Goal: Transaction & Acquisition: Purchase product/service

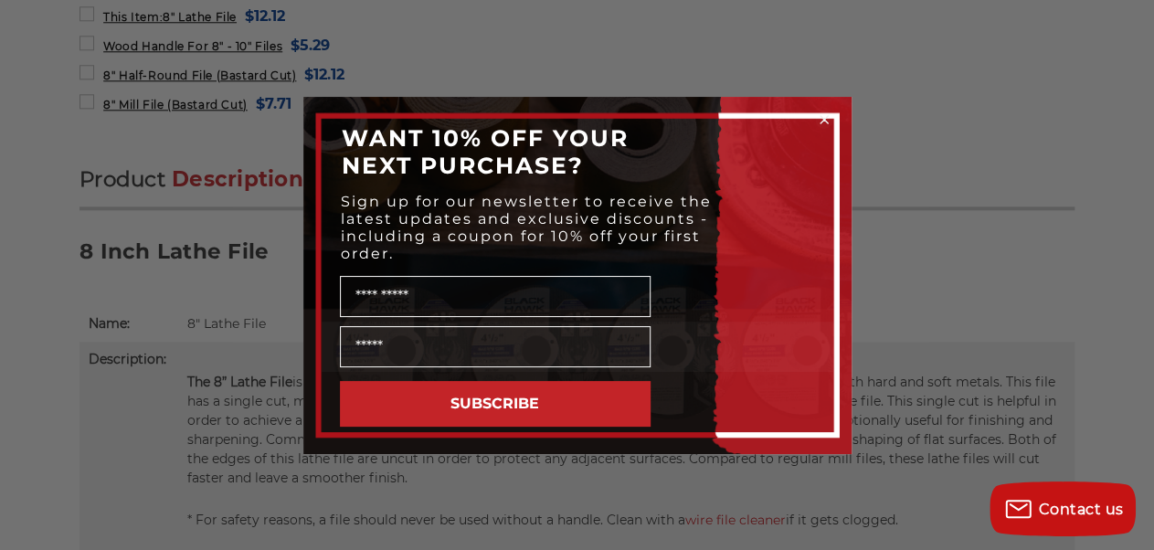
click at [896, 118] on div "Close dialog WANT 10% OFF YOUR NEXT PURCHASE? Sign up for our newsletter to rec…" at bounding box center [577, 275] width 1154 height 550
click at [821, 122] on circle "Close dialog" at bounding box center [823, 119] width 17 height 17
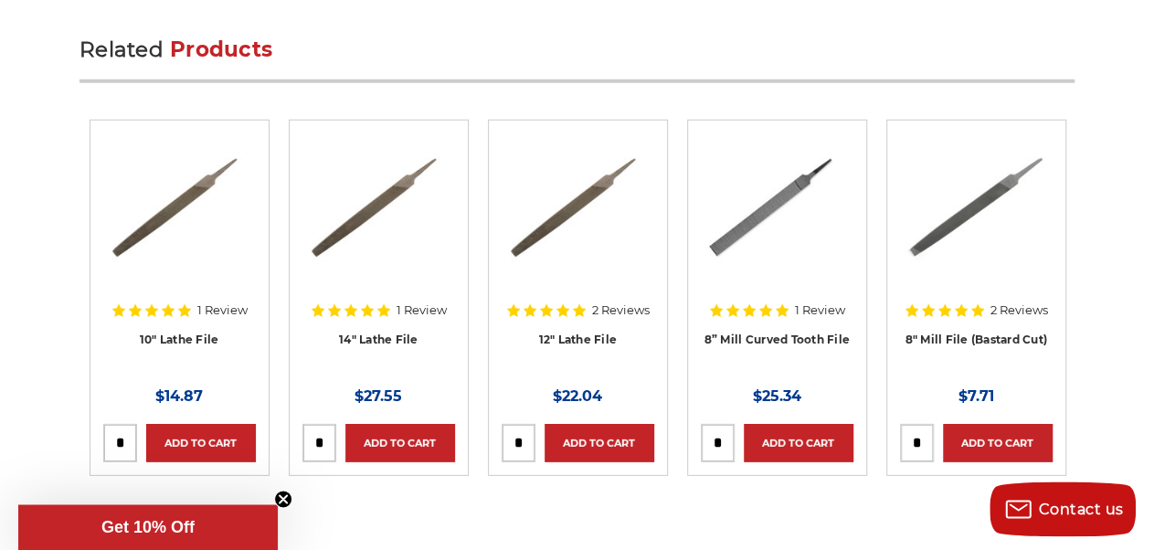
scroll to position [2572, 0]
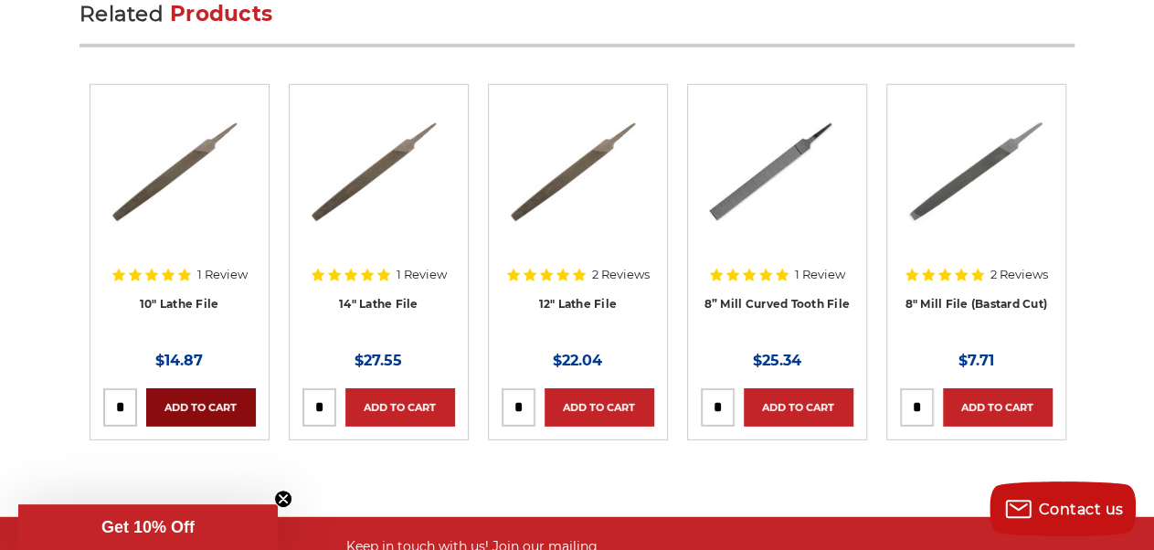
click at [198, 408] on link "Add to Cart" at bounding box center [201, 407] width 110 height 38
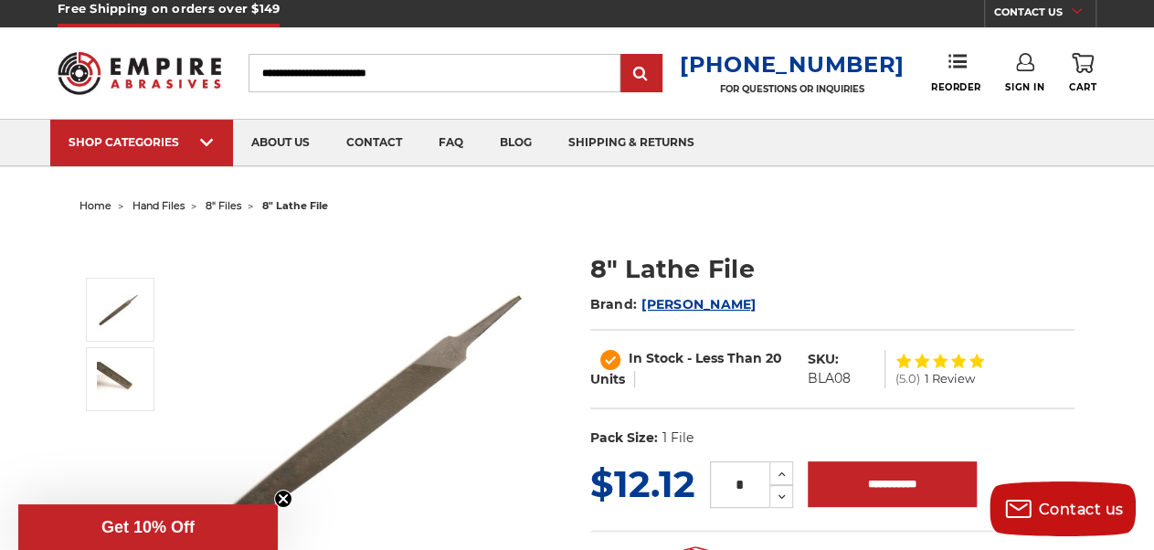
scroll to position [0, 0]
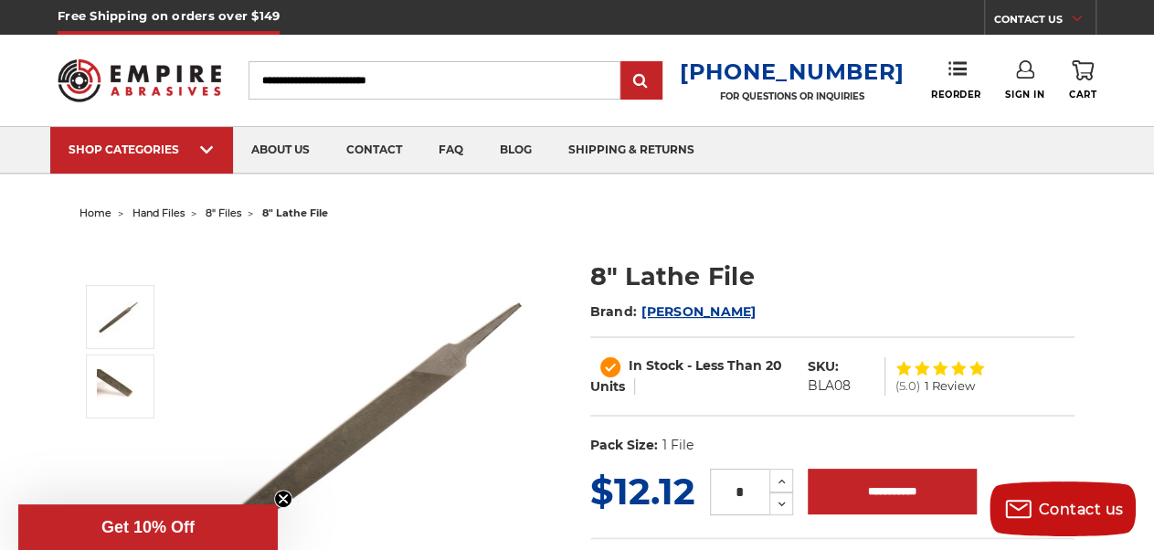
click at [1085, 69] on icon at bounding box center [1082, 70] width 22 height 20
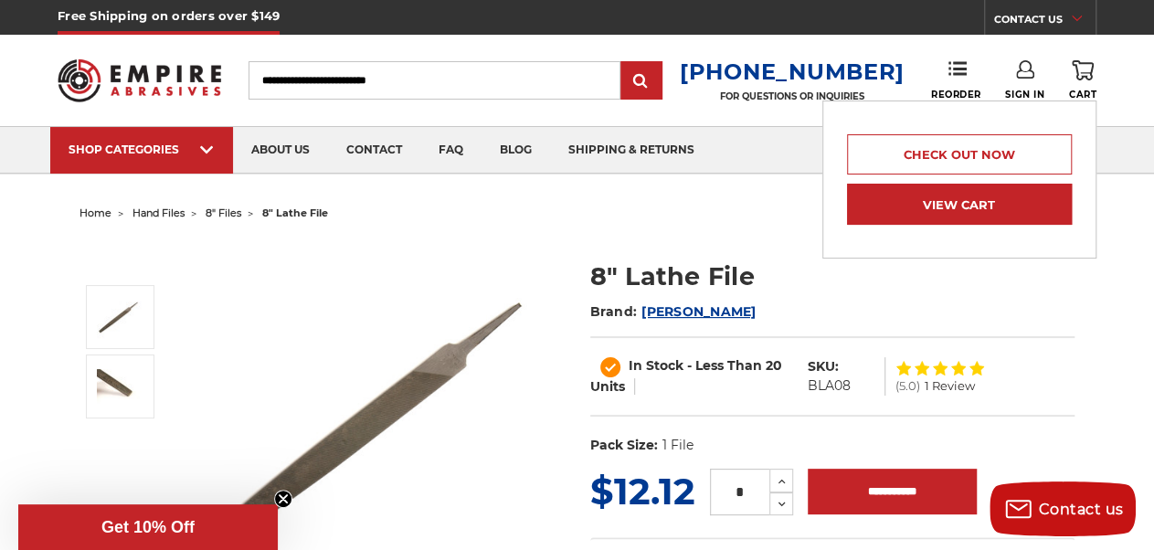
click at [996, 195] on link "View Cart" at bounding box center [959, 204] width 225 height 41
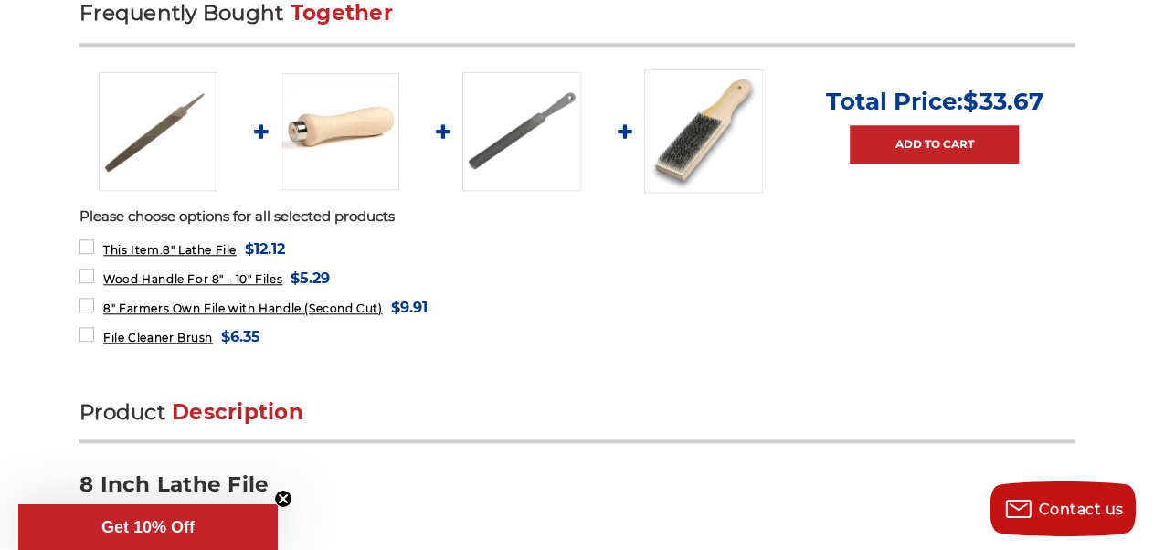
scroll to position [804, 0]
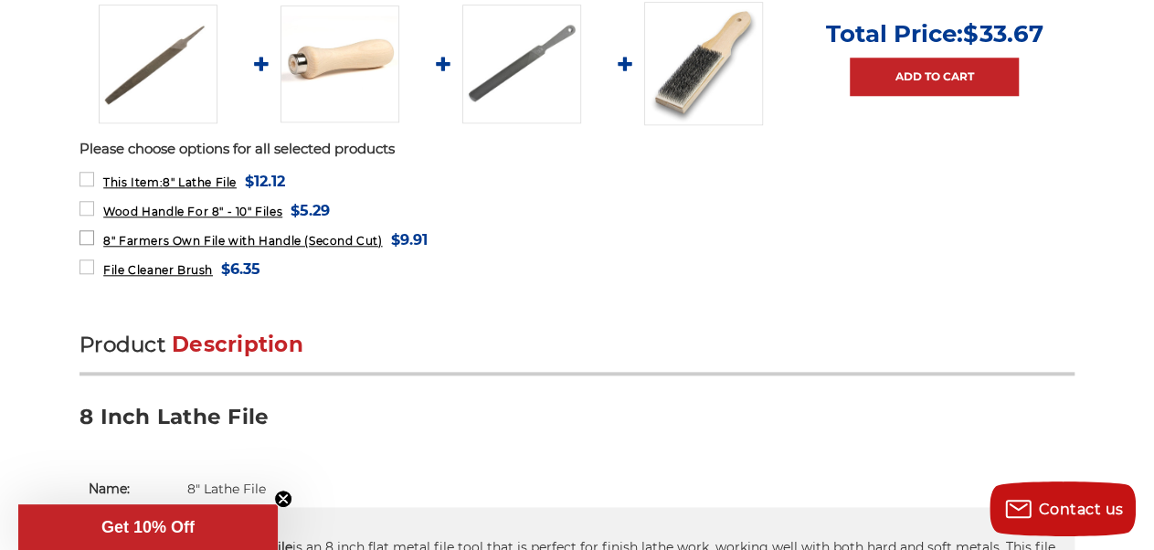
click at [340, 236] on span "8" Farmers Own File with Handle (Second Cut)" at bounding box center [242, 241] width 279 height 14
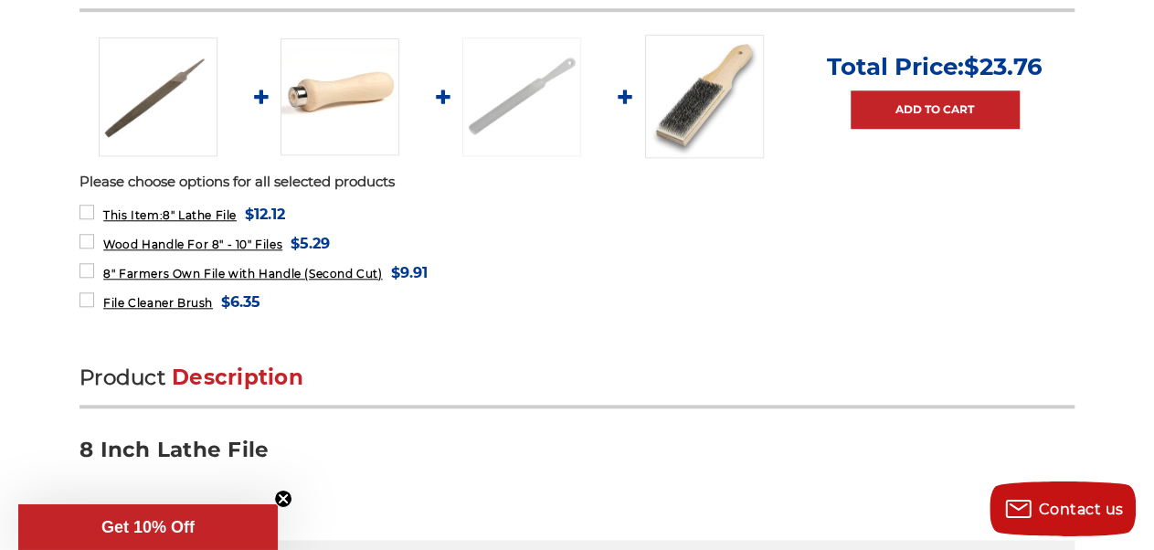
scroll to position [776, 0]
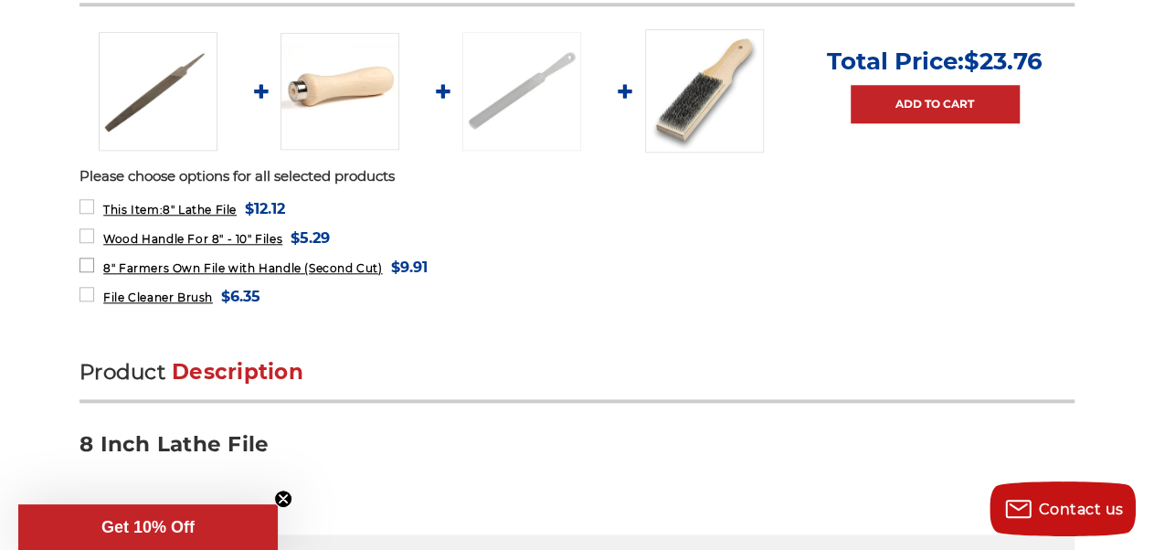
click at [280, 263] on span "8" Farmers Own File with Handle (Second Cut)" at bounding box center [242, 268] width 279 height 14
click at [153, 262] on span "8" Farmers Own File with Handle (Second Cut)" at bounding box center [242, 268] width 279 height 14
click at [85, 259] on label "8" Farmers Own File with Handle (Second Cut) MSRP: Was: Now: $9.91 (You save )" at bounding box center [252, 267] width 347 height 25
click at [191, 263] on span "8" Farmers Own File with Handle (Second Cut)" at bounding box center [242, 268] width 279 height 14
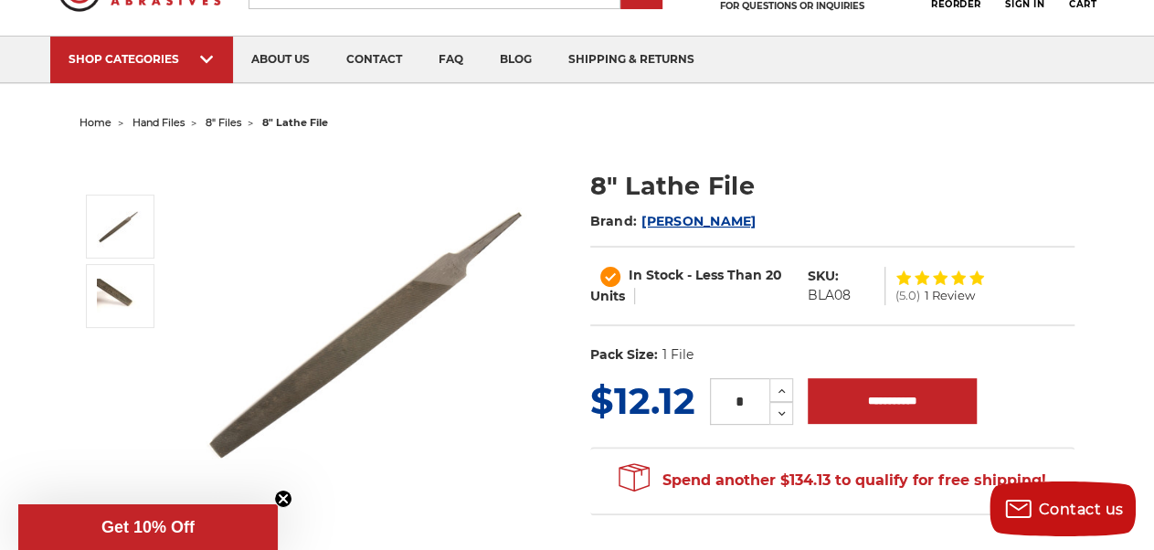
scroll to position [0, 0]
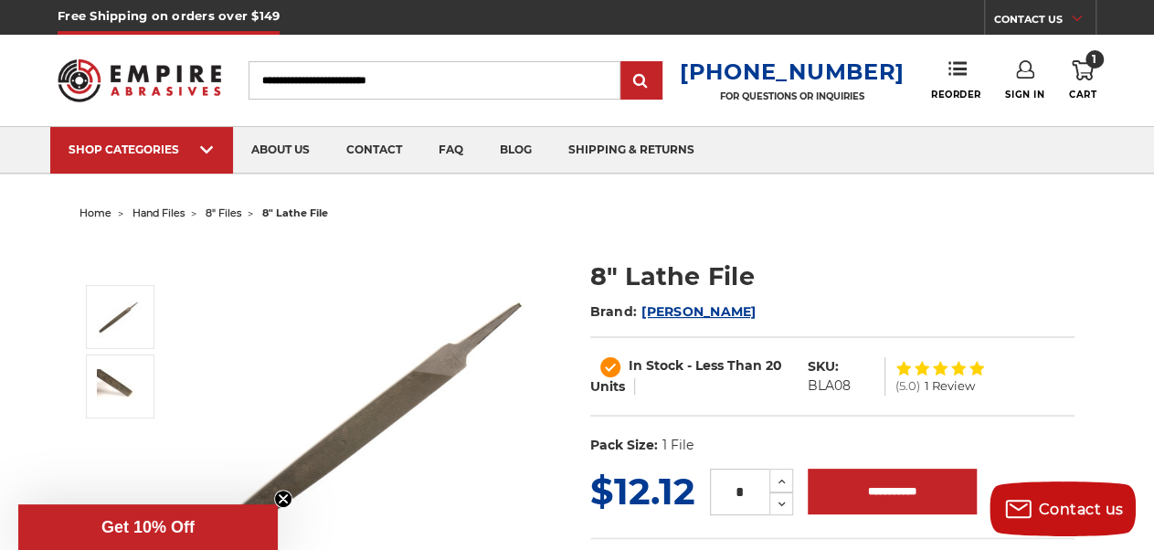
click at [153, 211] on span "hand files" at bounding box center [158, 212] width 52 height 13
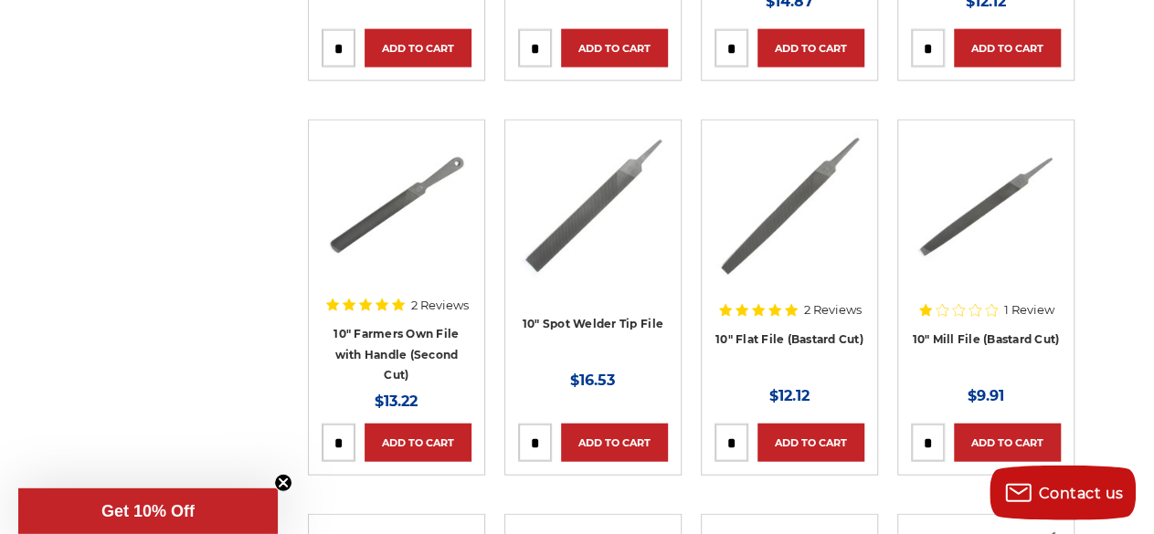
scroll to position [2090, 0]
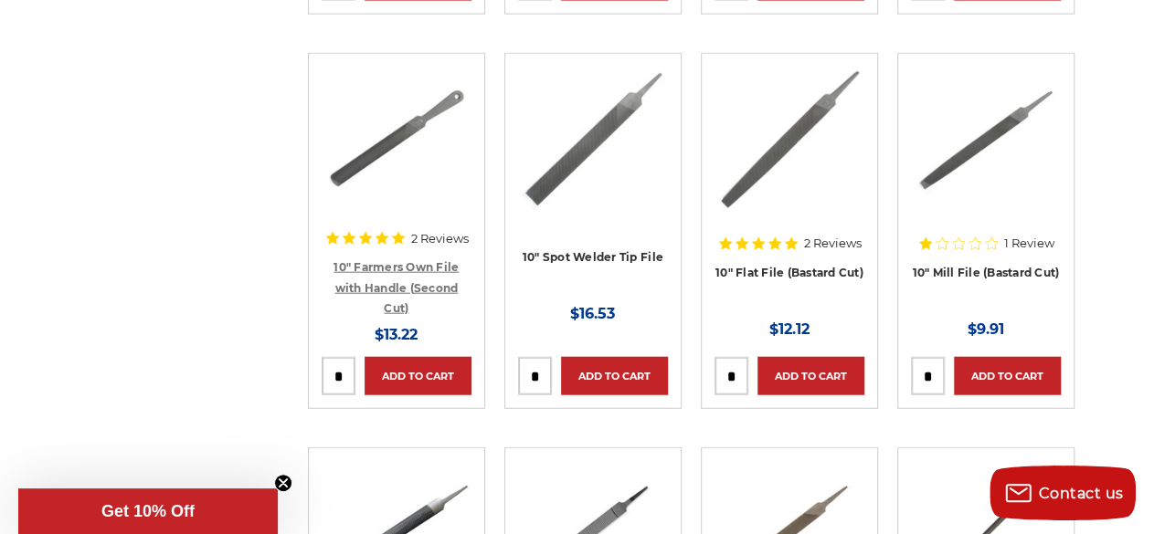
click at [438, 280] on link "10" Farmers Own File with Handle (Second Cut)" at bounding box center [395, 287] width 125 height 55
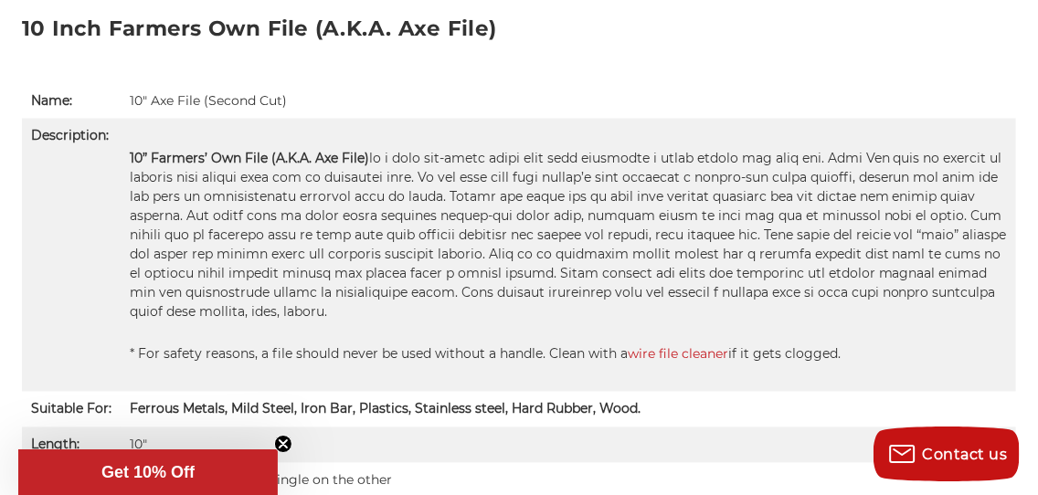
scroll to position [1124, 0]
